Goal: Find specific page/section: Find specific page/section

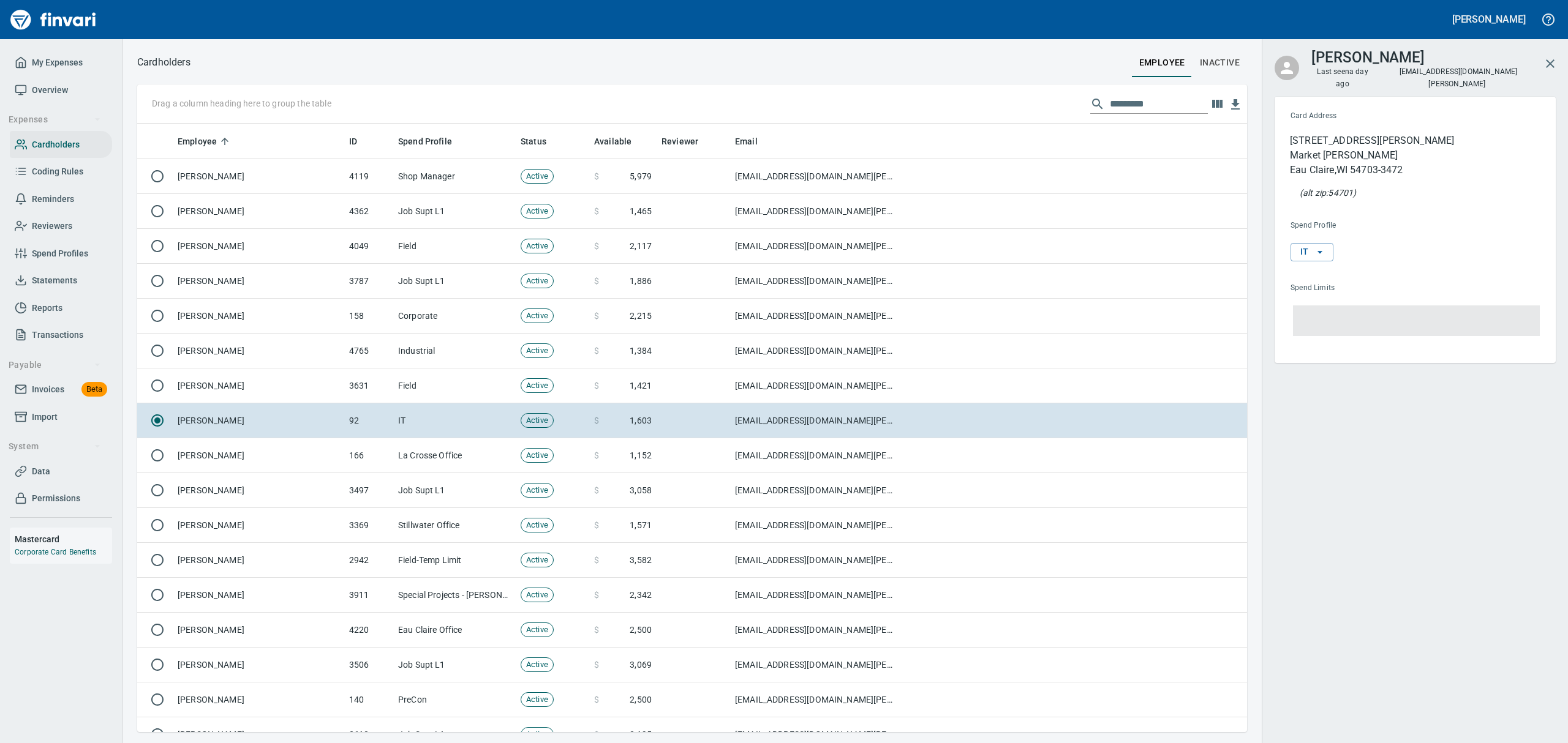
scroll to position [595, 1081]
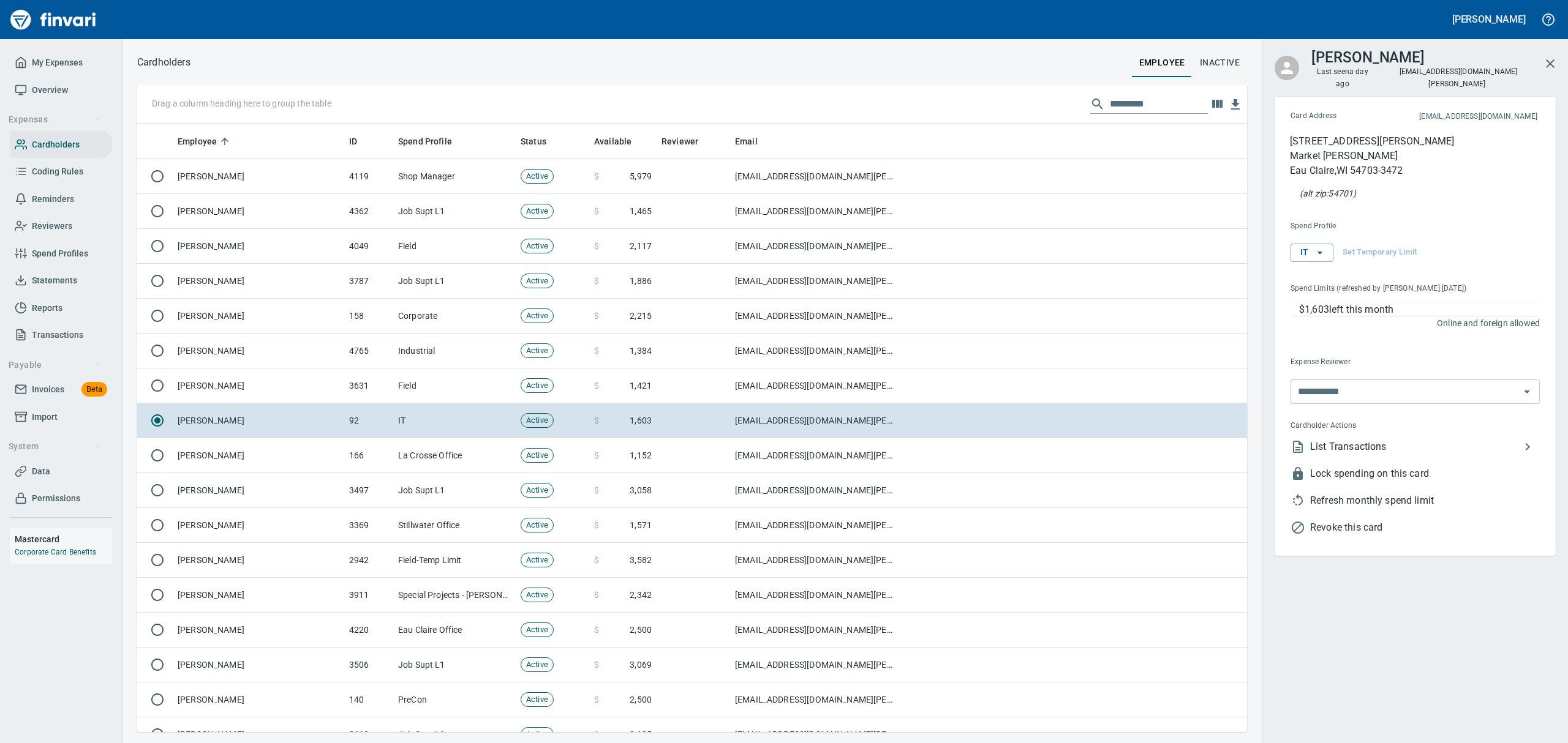
click at [60, 278] on span "Statements" at bounding box center [54, 281] width 45 height 15
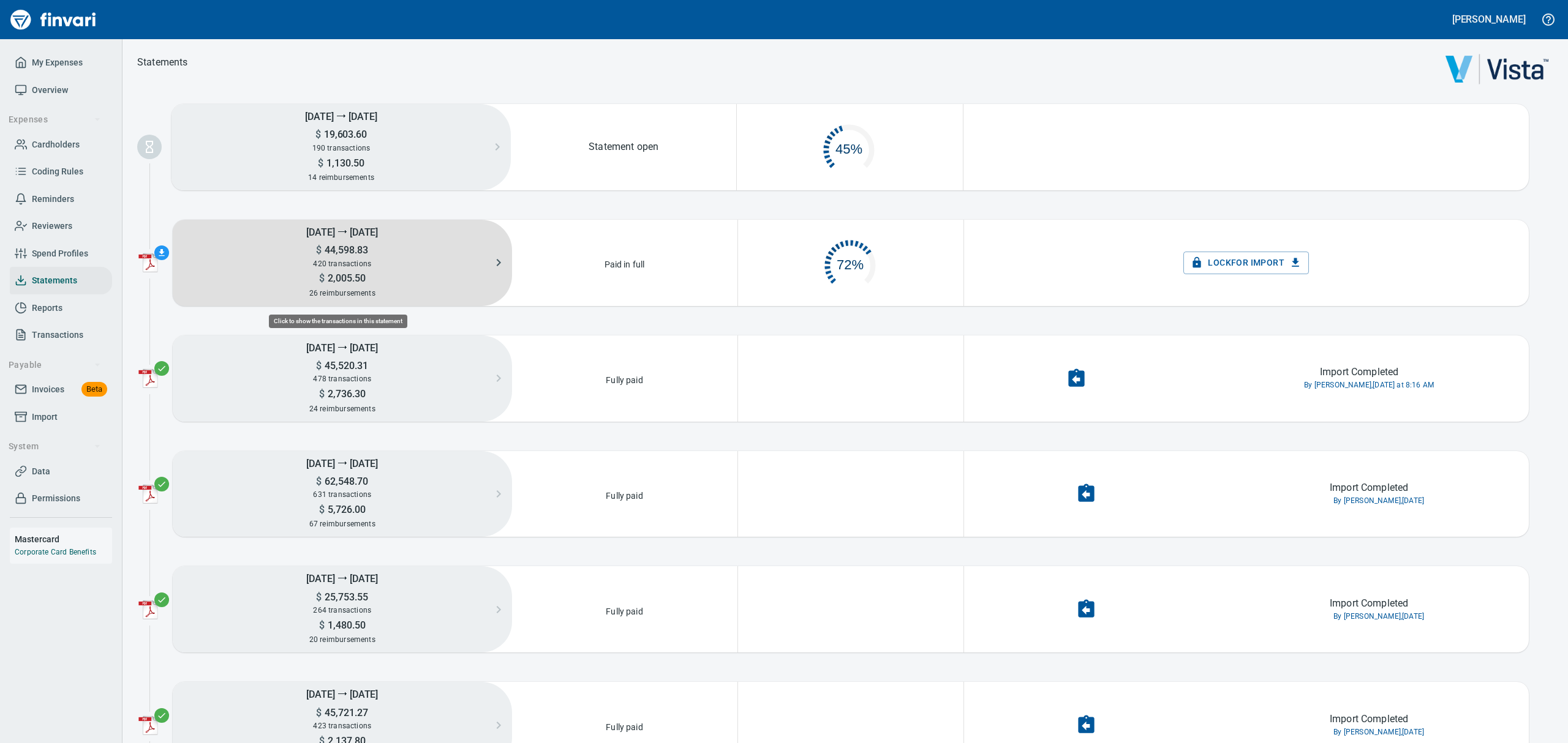
scroll to position [57, 209]
click at [343, 245] on span "44,598.83" at bounding box center [345, 250] width 46 height 12
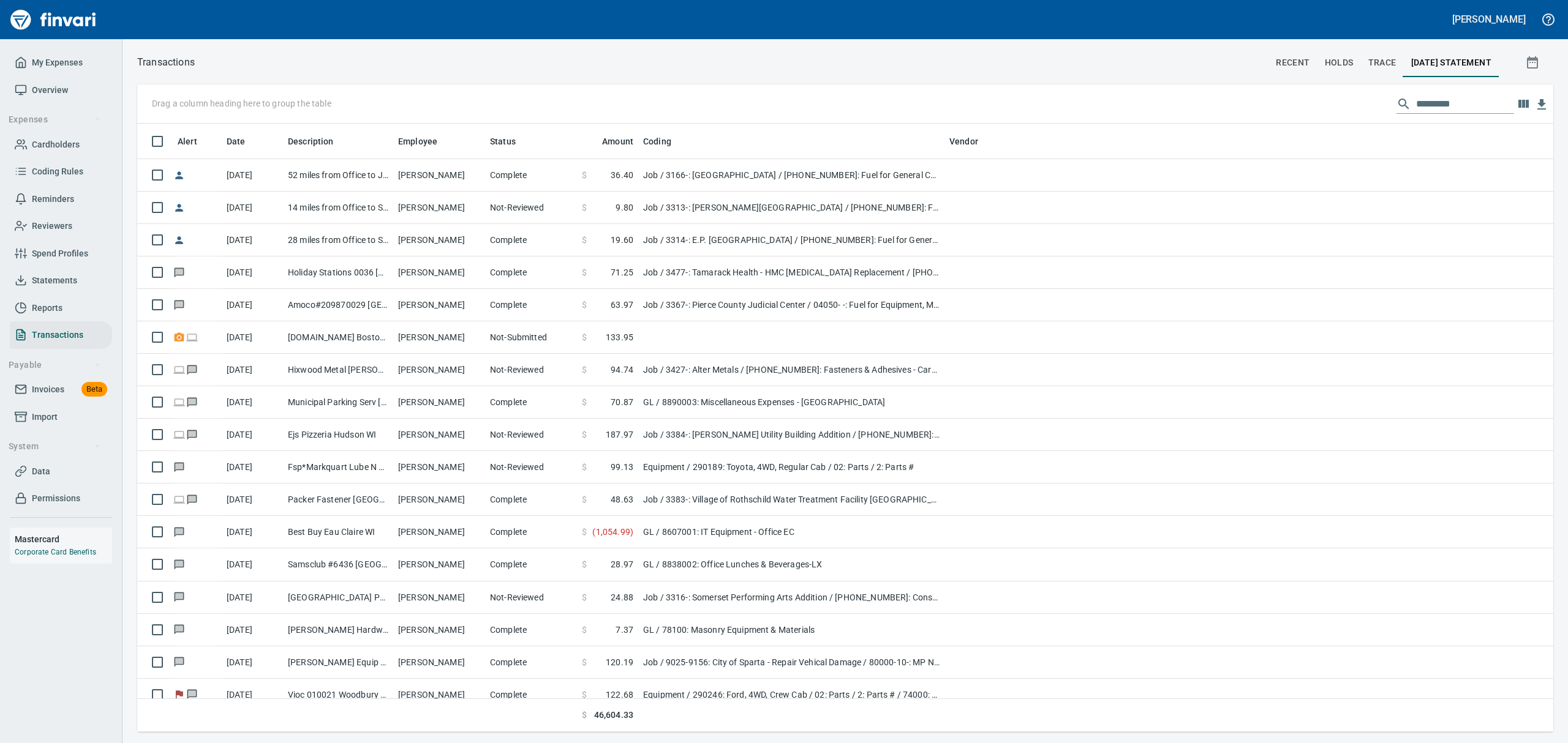
scroll to position [595, 1387]
click at [1444, 104] on input "text" at bounding box center [1465, 104] width 98 height 19
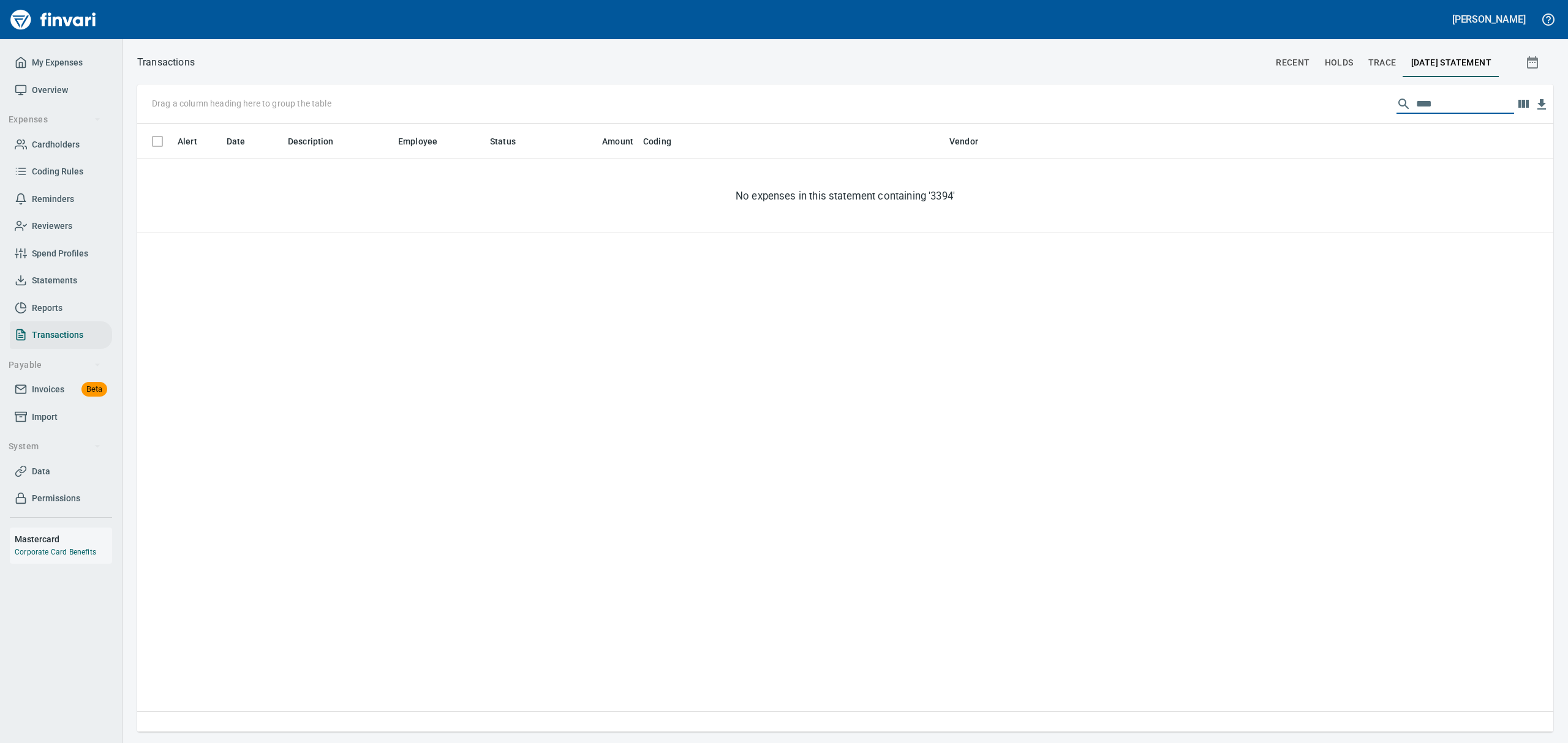
type input "****"
click at [37, 277] on span "Statements" at bounding box center [54, 281] width 45 height 15
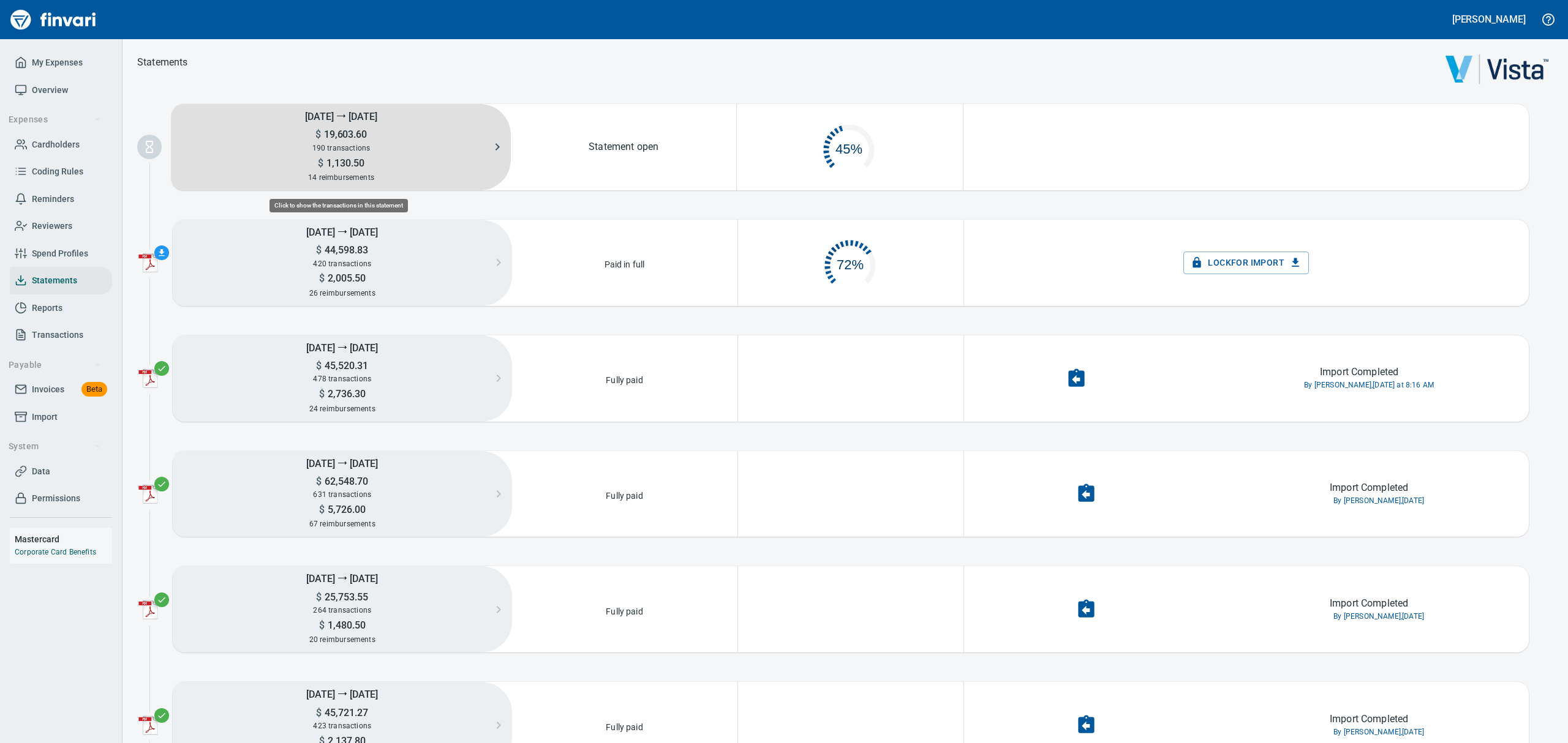
scroll to position [57, 209]
click at [353, 157] on span "1,130.50" at bounding box center [344, 163] width 41 height 12
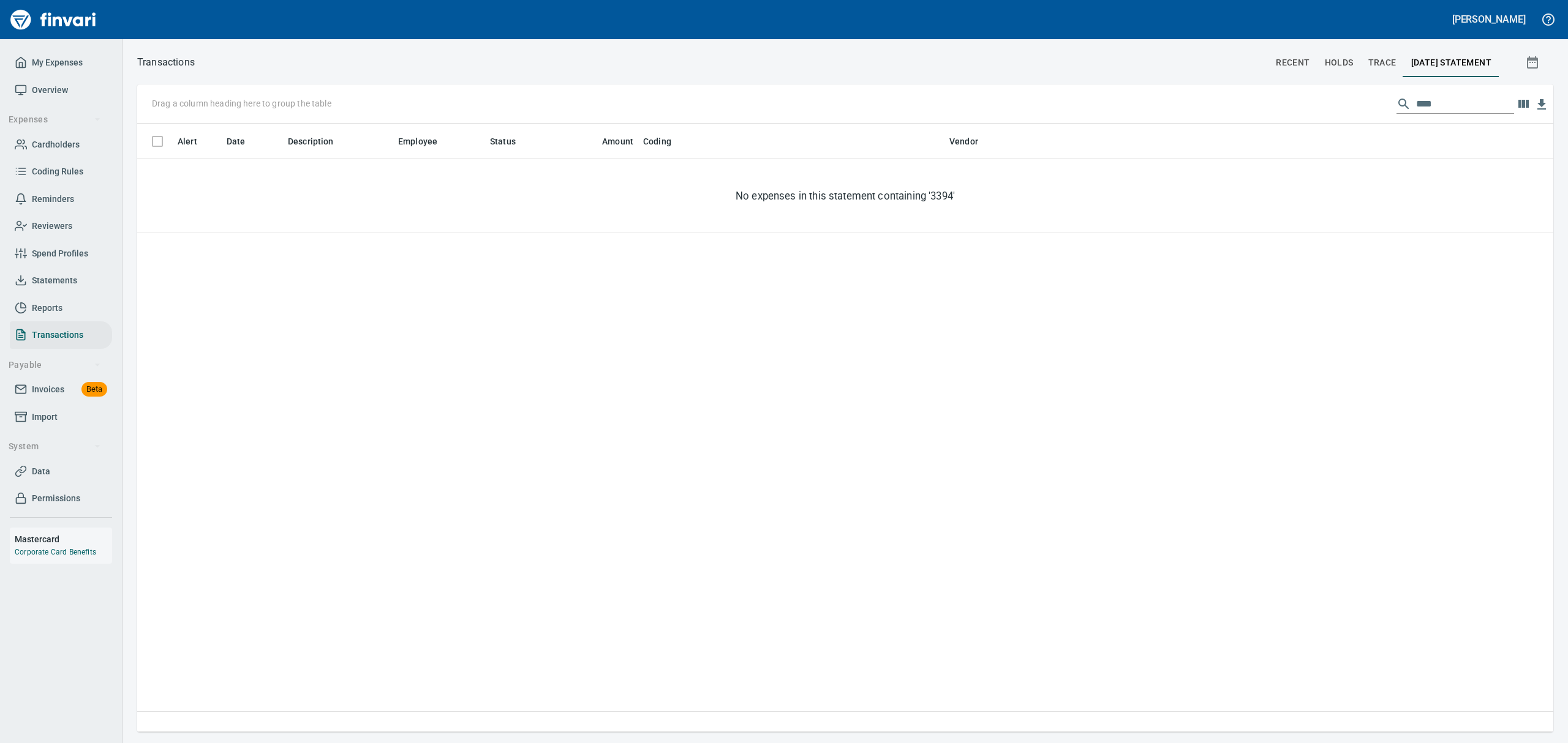
scroll to position [595, 1402]
drag, startPoint x: 1438, startPoint y: 99, endPoint x: 1361, endPoint y: 83, distance: 78.6
click at [1361, 83] on div "Transactions recent holds trace 2025/08/31 Statement Drag a column heading here…" at bounding box center [845, 393] width 1446 height 678
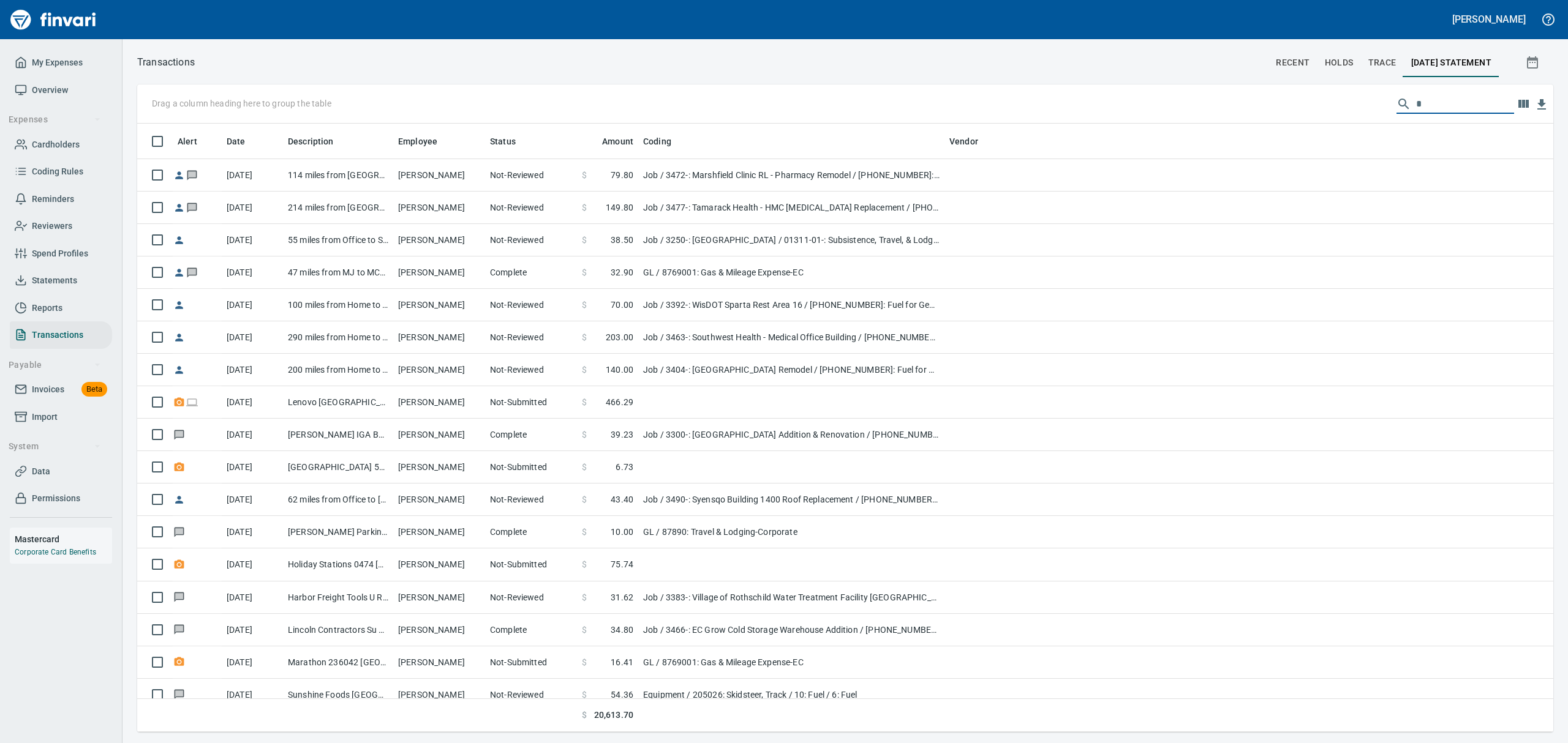
scroll to position [595, 1387]
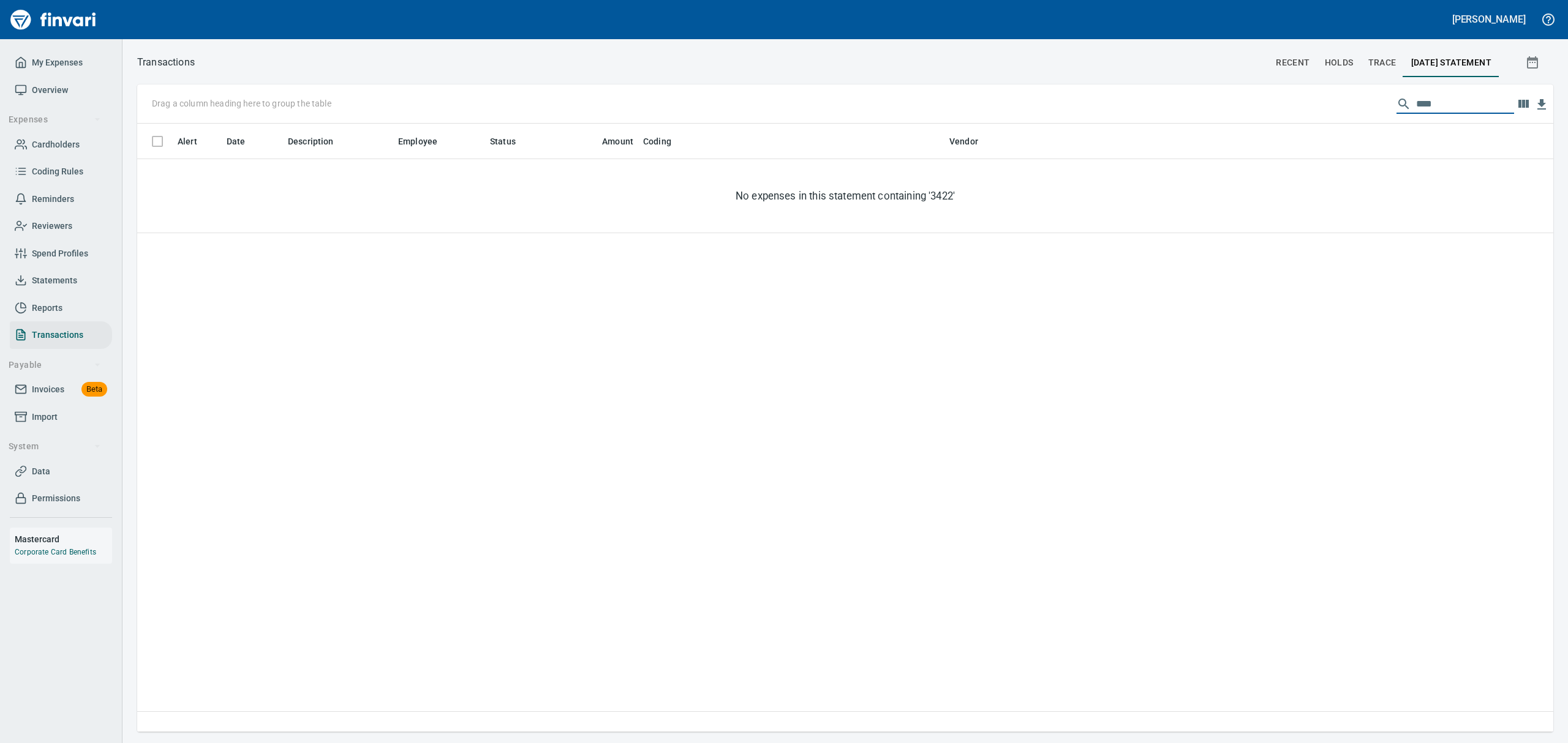
type input "****"
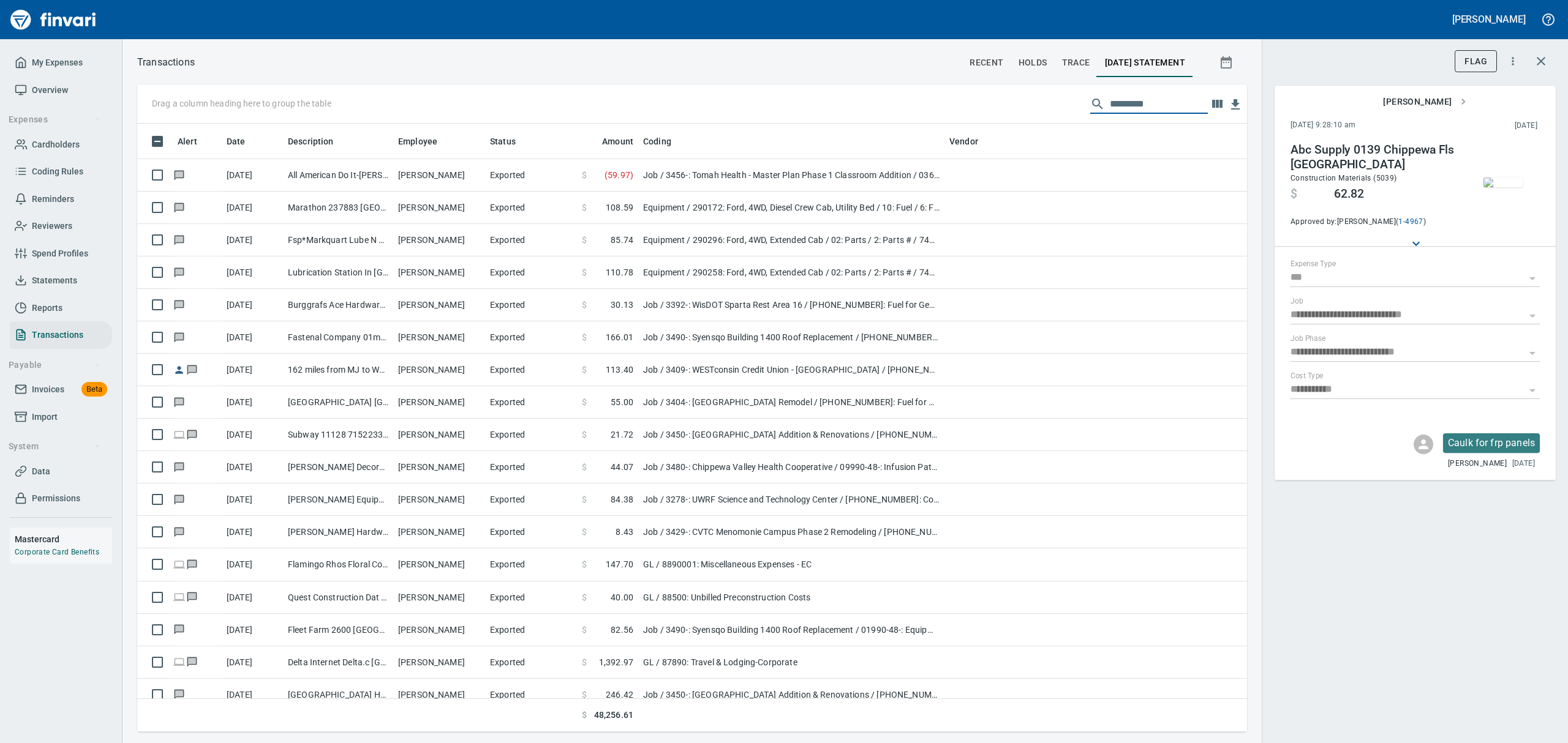
scroll to position [595, 1081]
click at [45, 135] on link "Cardholders" at bounding box center [61, 144] width 103 height 28
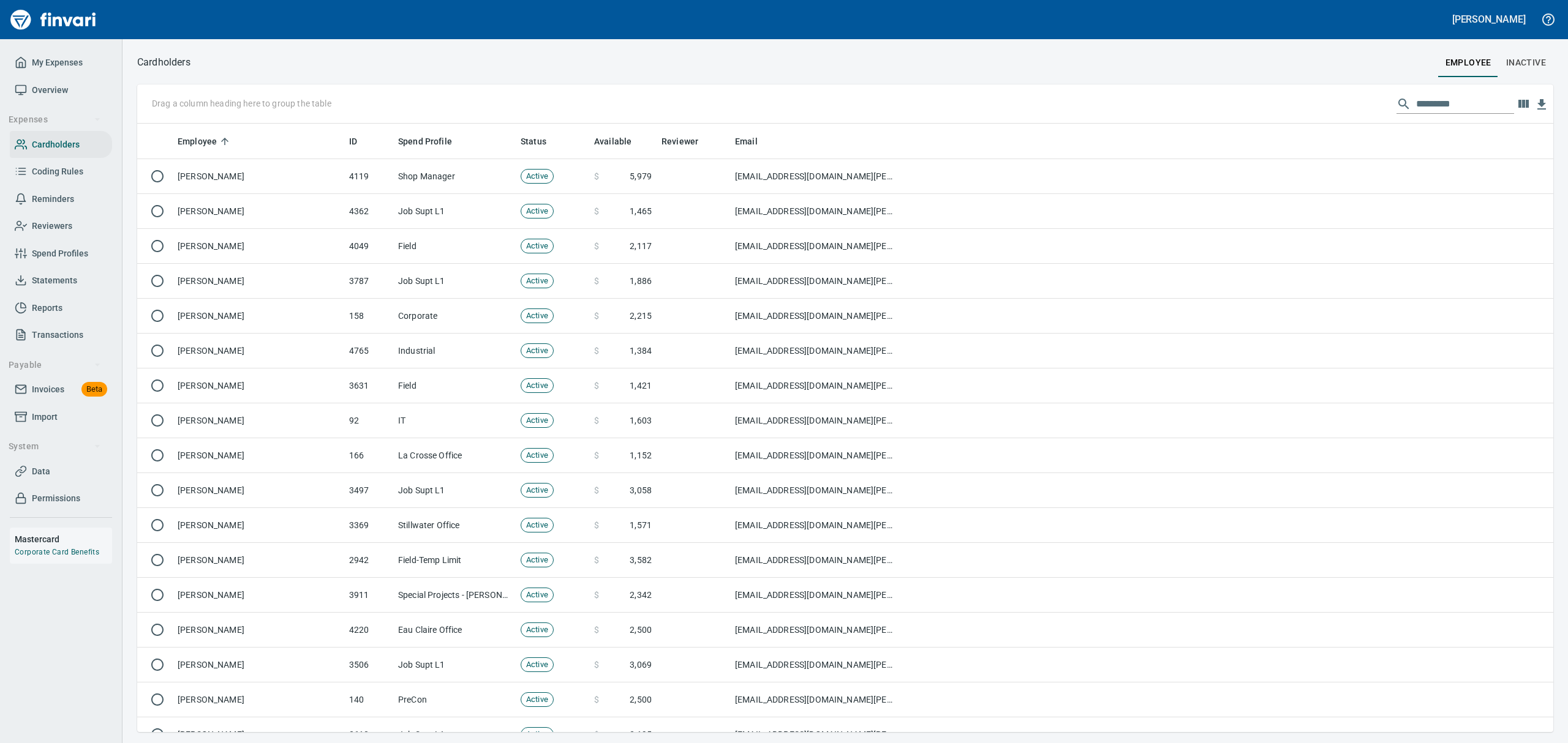
scroll to position [595, 1387]
click at [1416, 99] on input "text" at bounding box center [1465, 104] width 98 height 19
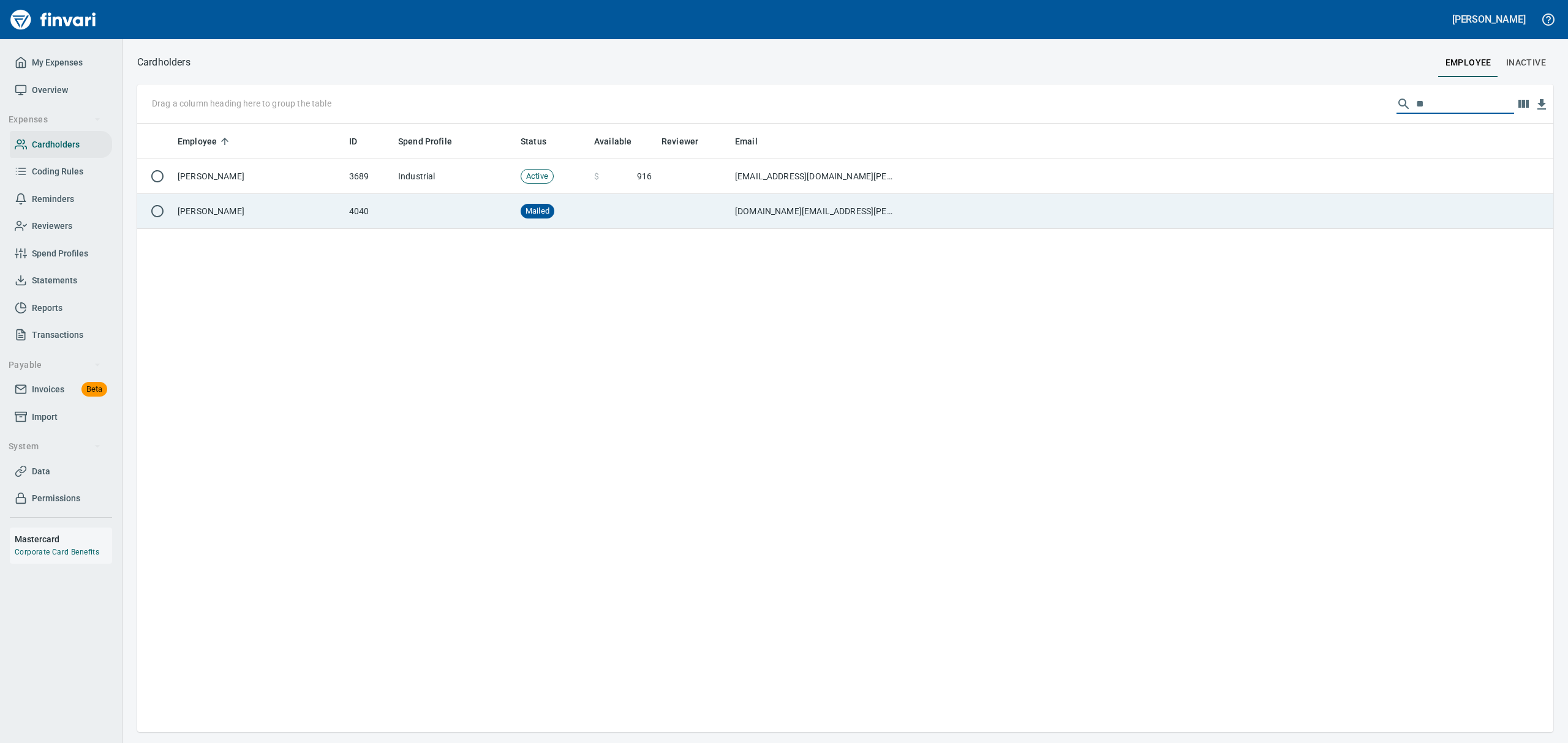
type input "**"
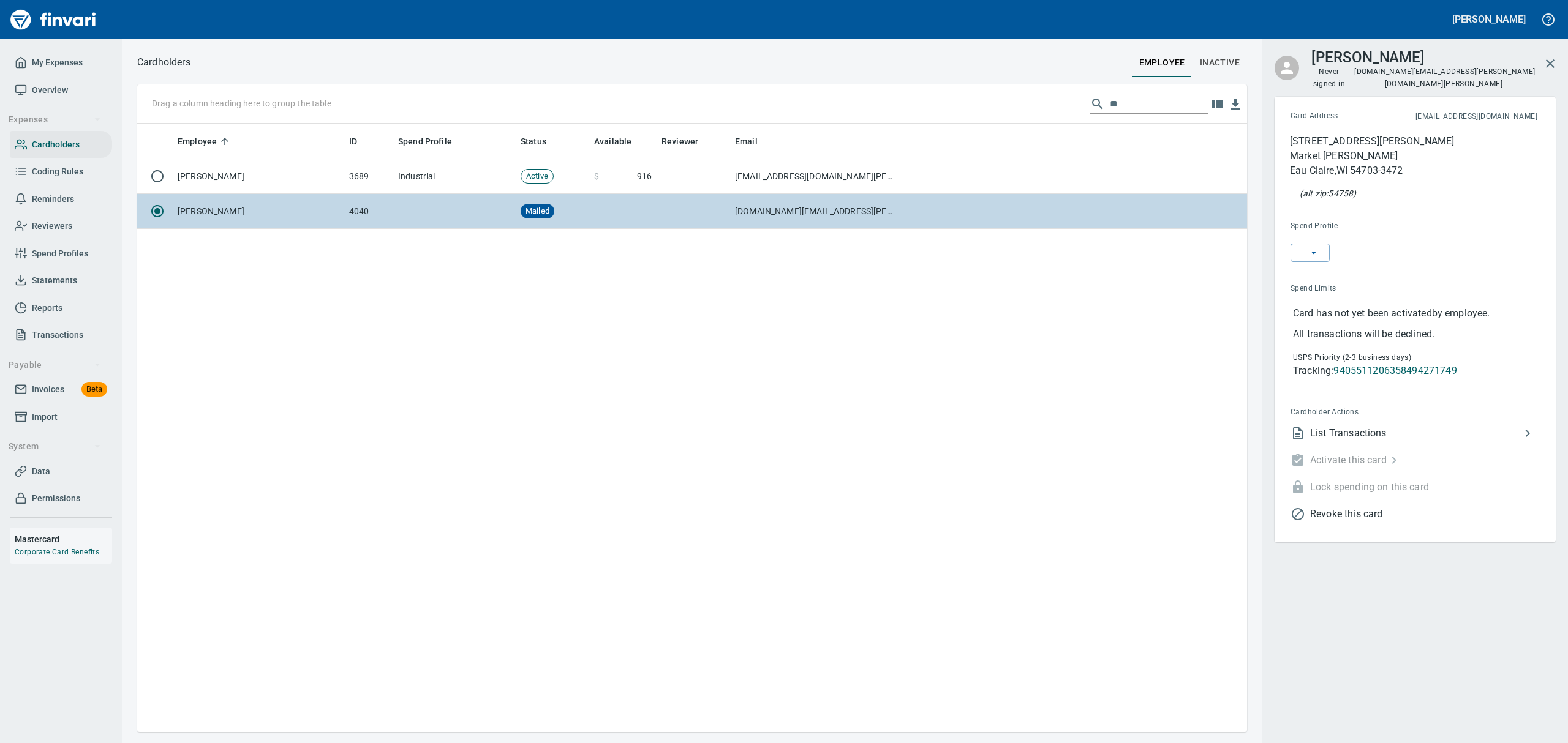
scroll to position [595, 1095]
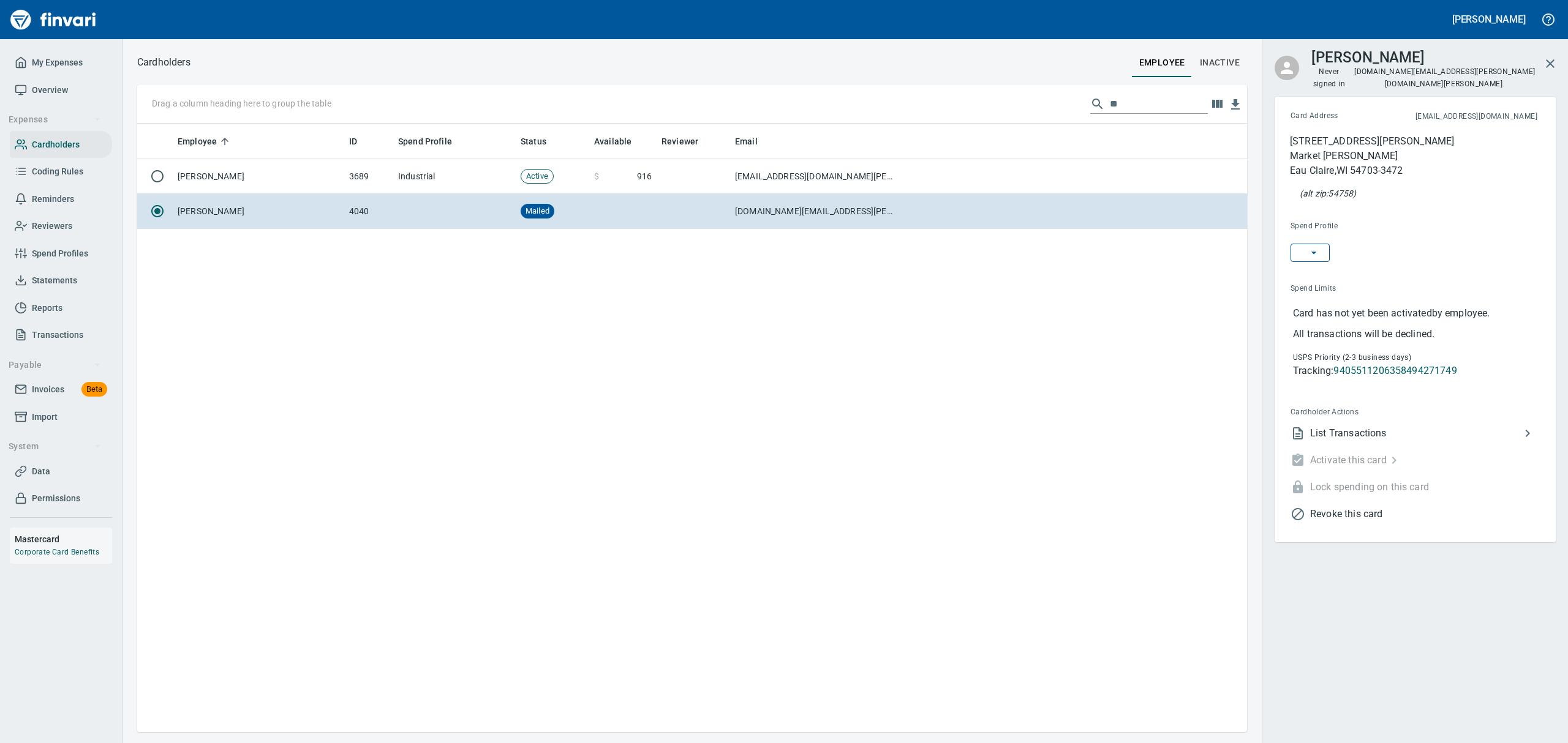
click at [1313, 251] on icon "button" at bounding box center [1313, 253] width 12 height 12
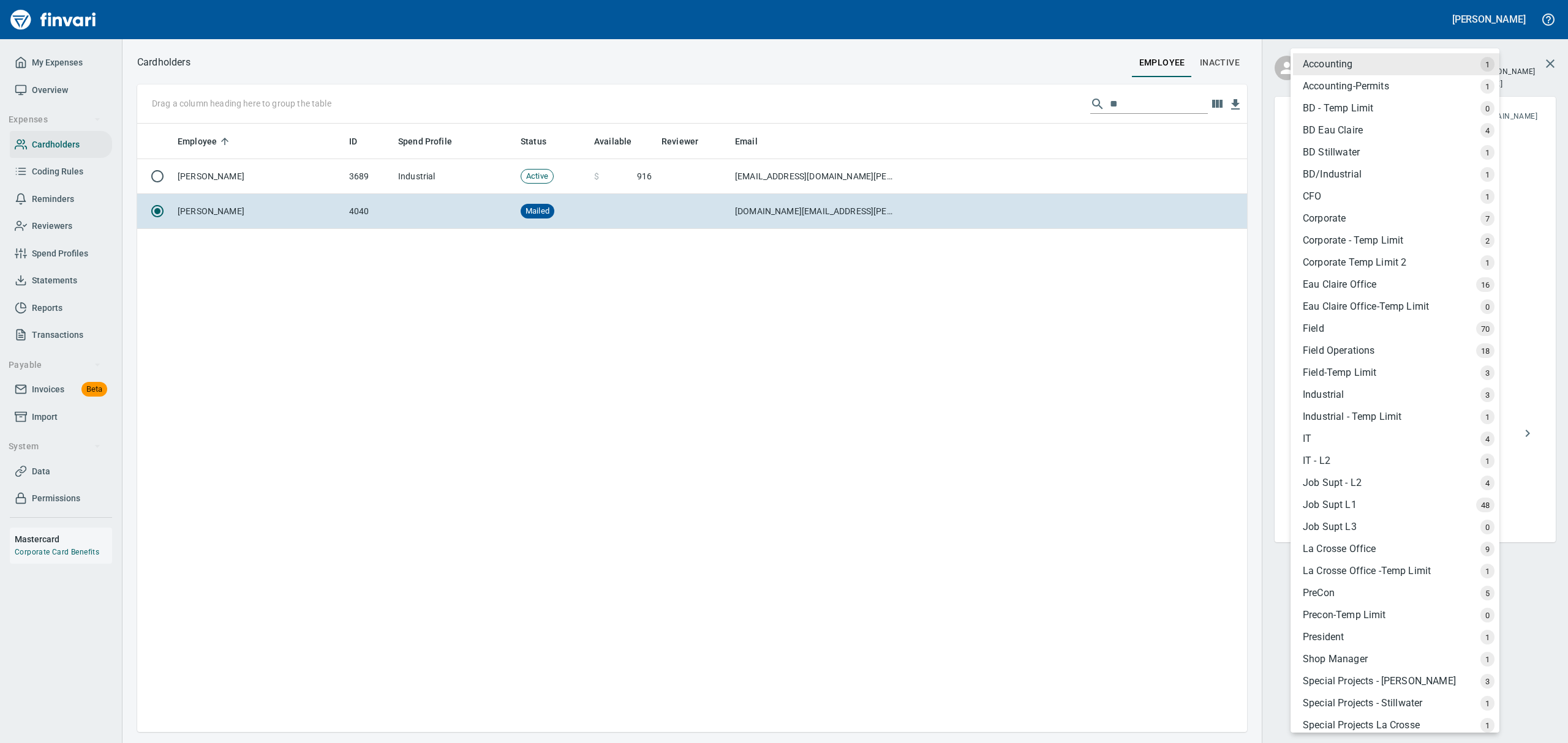
click at [1313, 319] on div "Field" at bounding box center [1396, 329] width 206 height 22
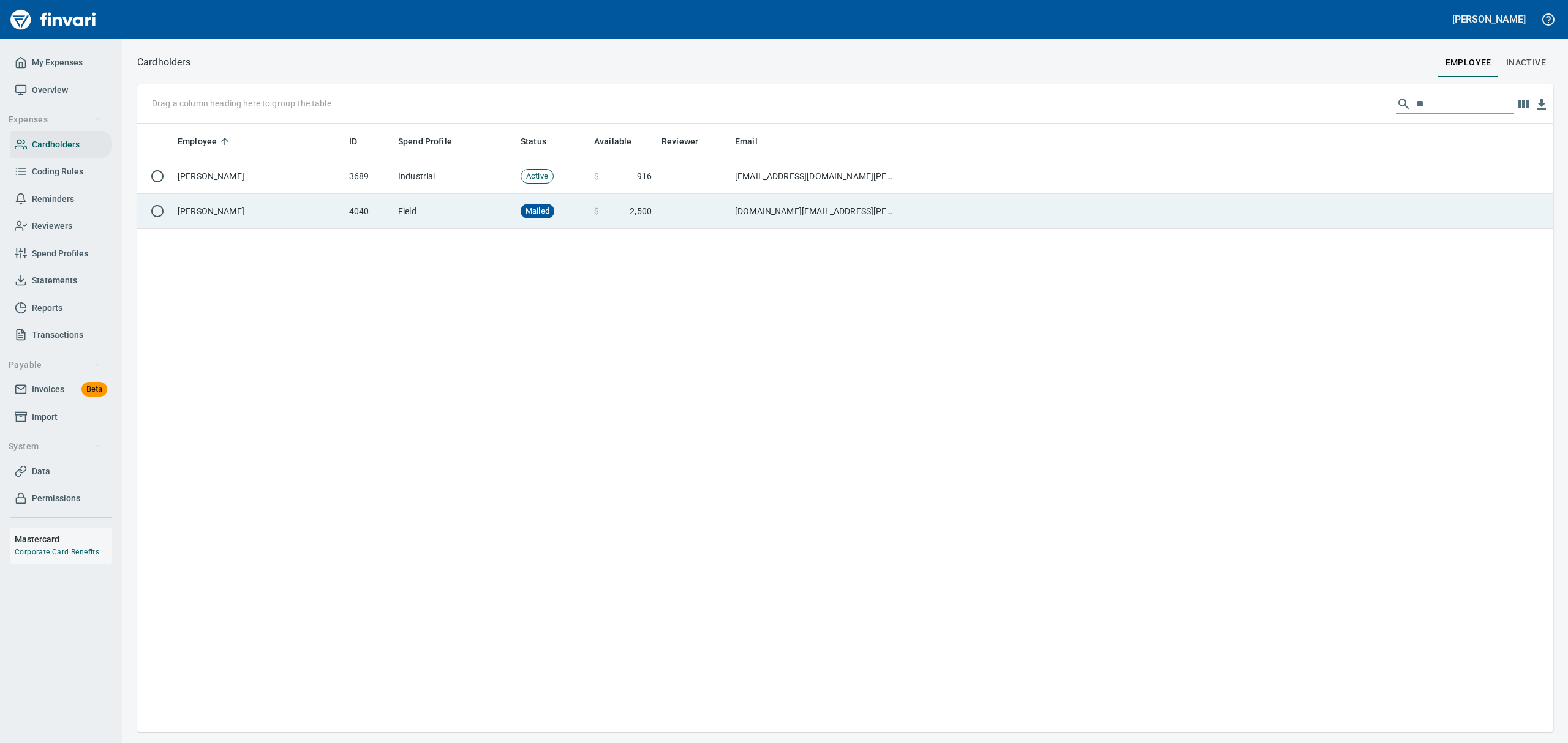
scroll to position [595, 1402]
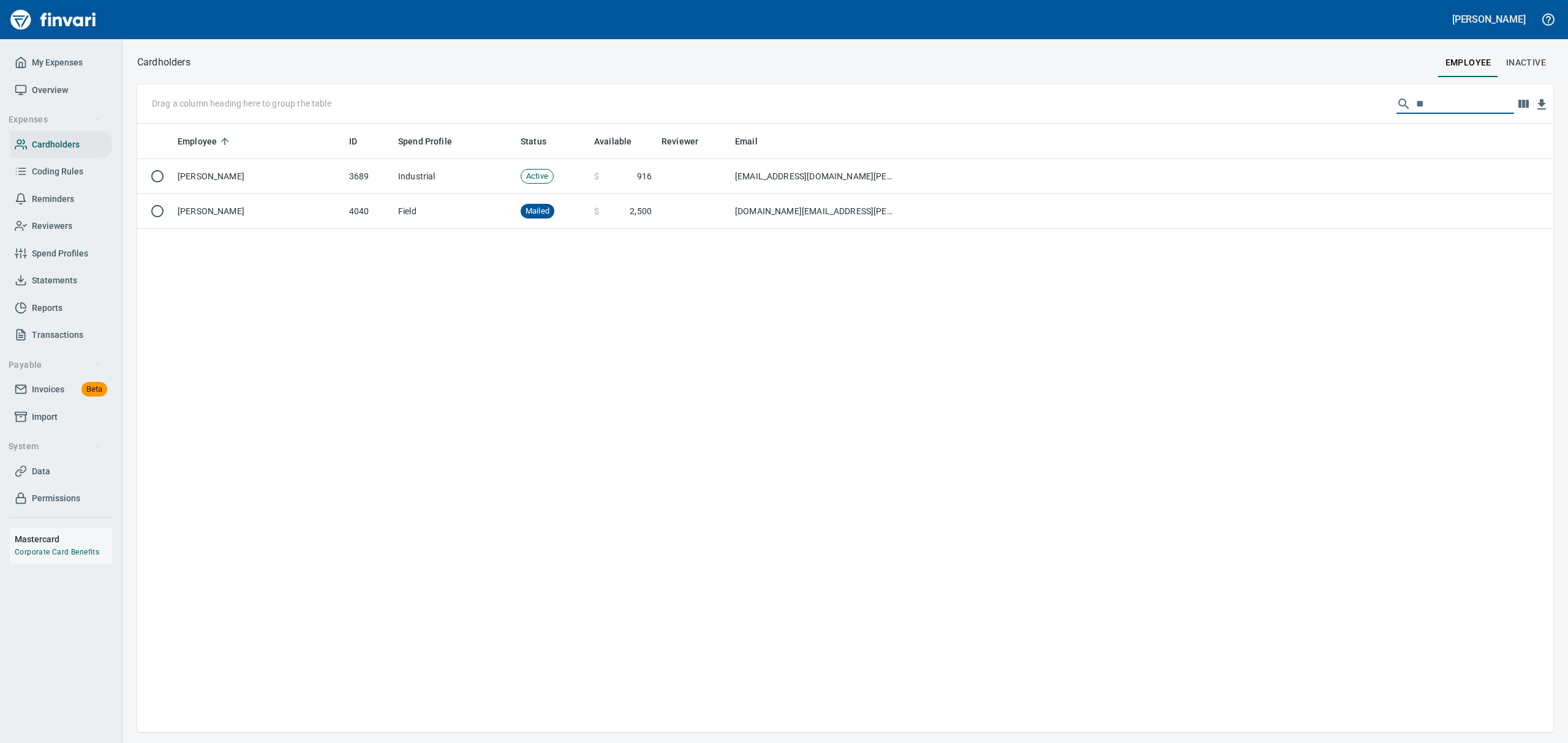
drag, startPoint x: 1416, startPoint y: 104, endPoint x: 1386, endPoint y: 91, distance: 32.7
click at [1386, 91] on div "Drag a column heading here to group the table **" at bounding box center [845, 104] width 1416 height 39
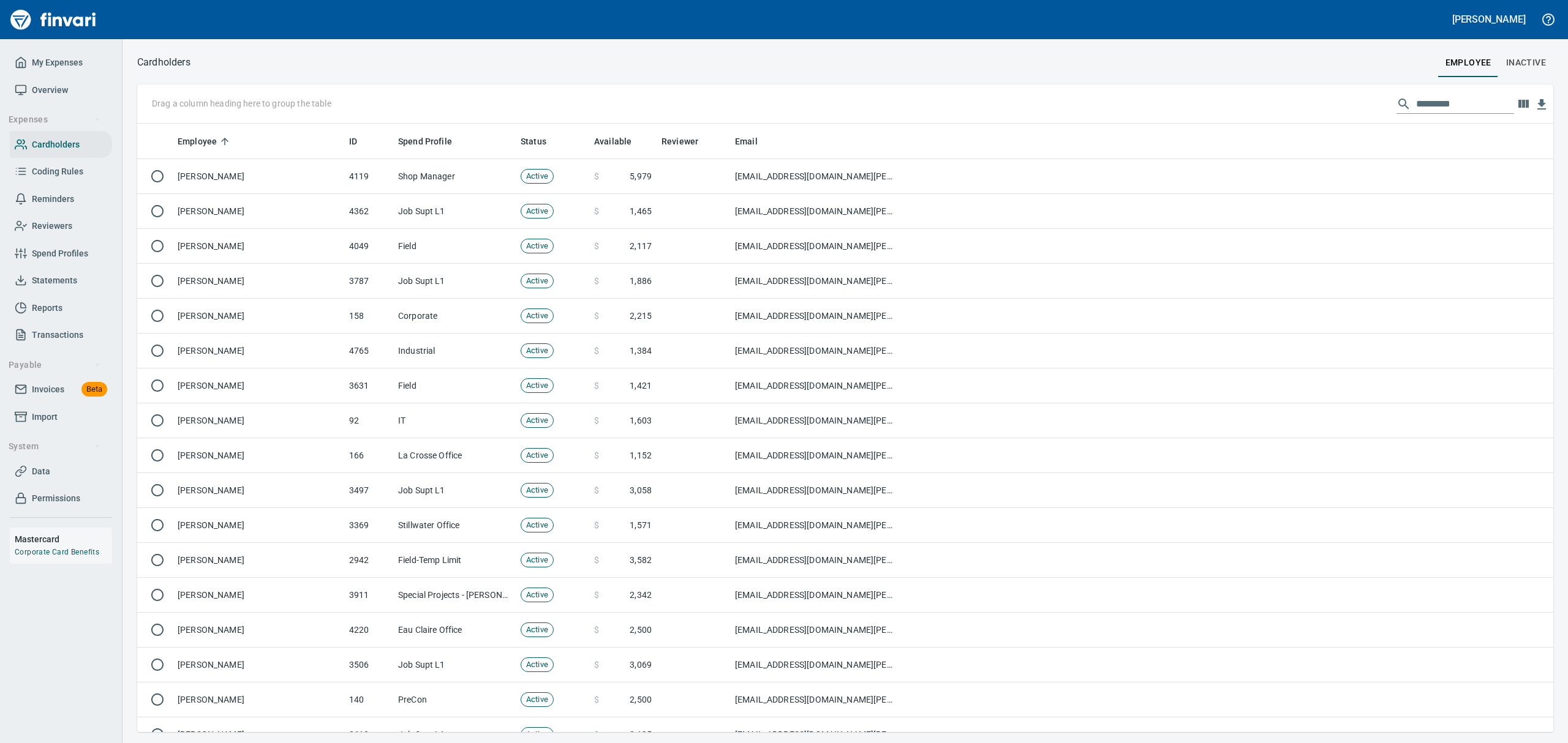
click at [1432, 104] on input "text" at bounding box center [1465, 104] width 98 height 19
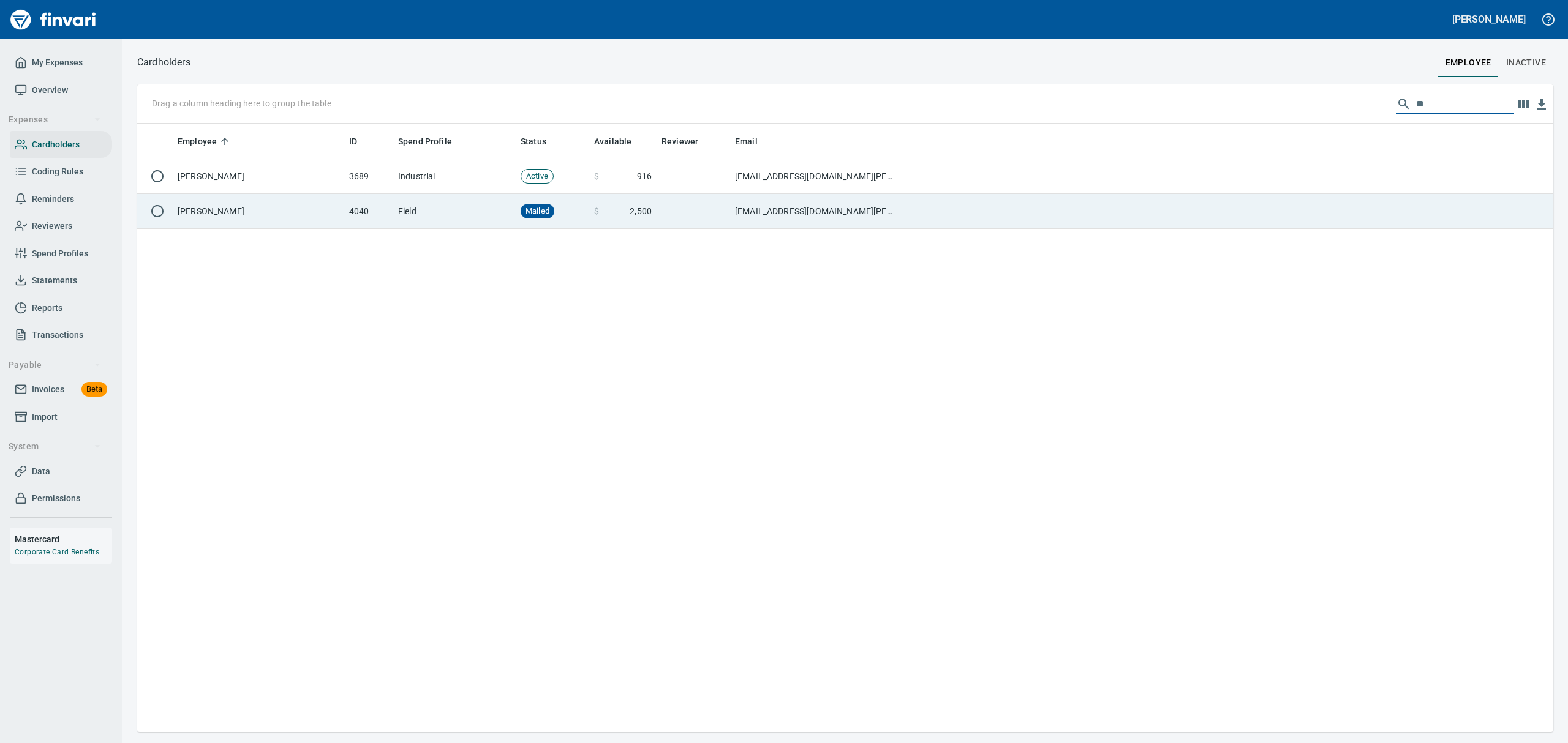
type input "**"
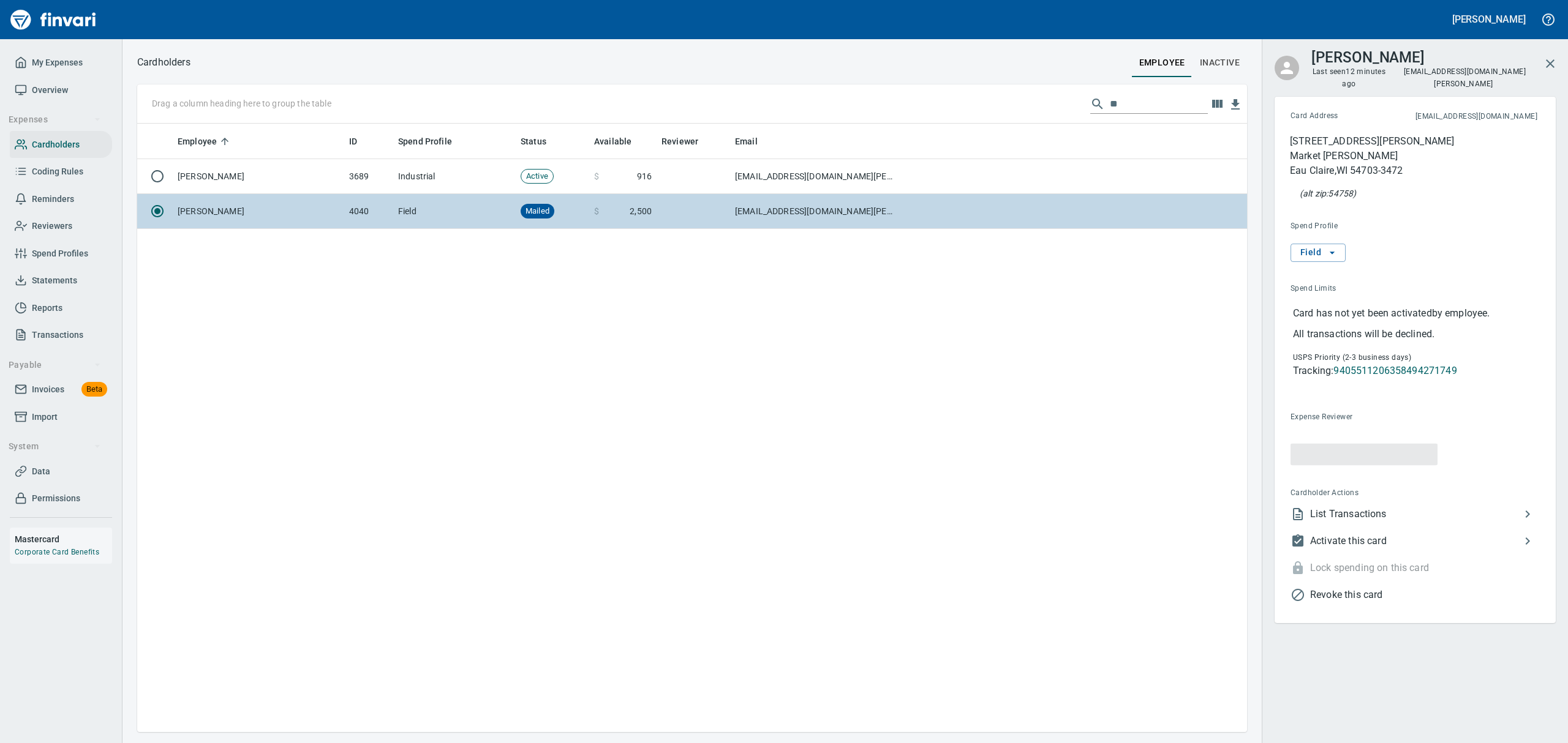
scroll to position [595, 1095]
